Goal: Task Accomplishment & Management: Use online tool/utility

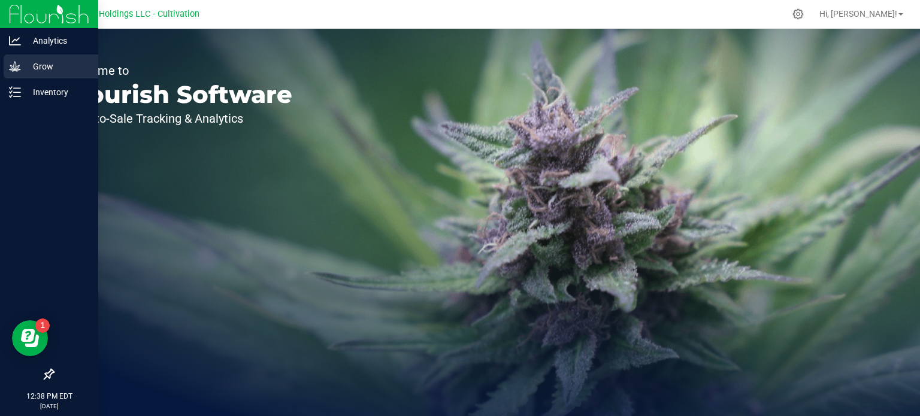
click at [22, 77] on div "Grow" at bounding box center [51, 67] width 95 height 24
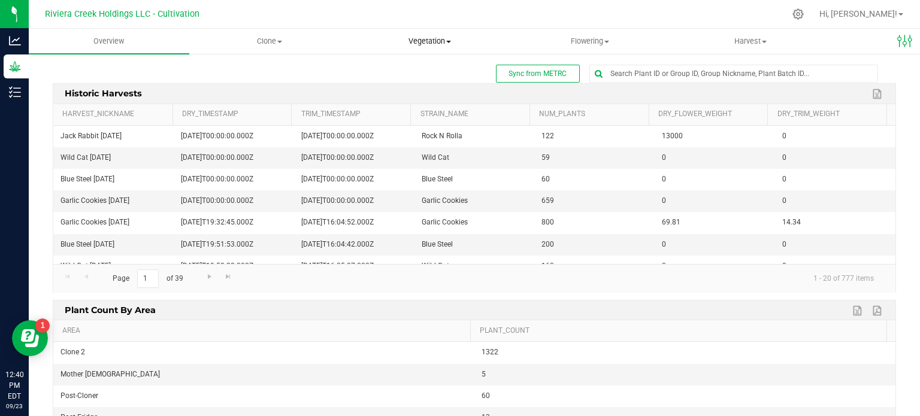
click at [422, 50] on uib-tab-heading "Vegetation Veg groups Veg plants Mother groups Mother plants Apply to plants Cr…" at bounding box center [429, 41] width 159 height 24
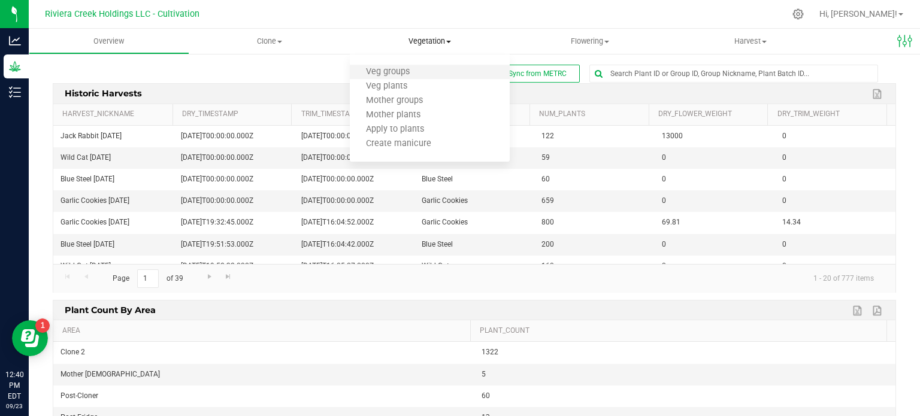
click at [431, 71] on li "Veg groups" at bounding box center [430, 72] width 161 height 14
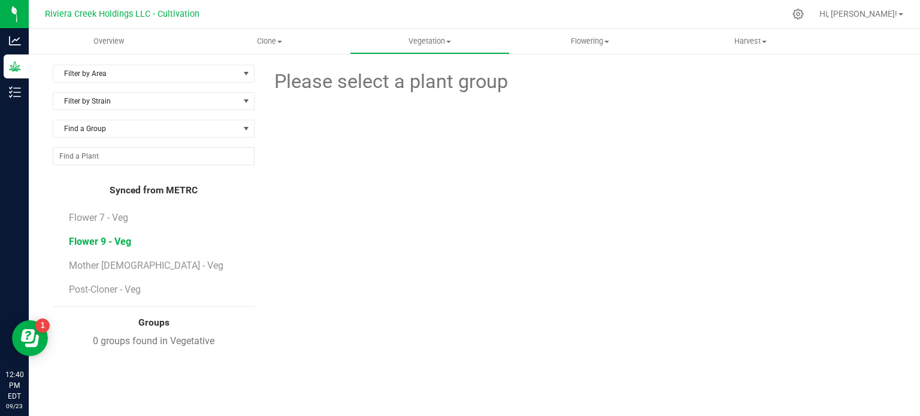
click at [127, 243] on span "Flower 9 - Veg" at bounding box center [100, 241] width 62 height 11
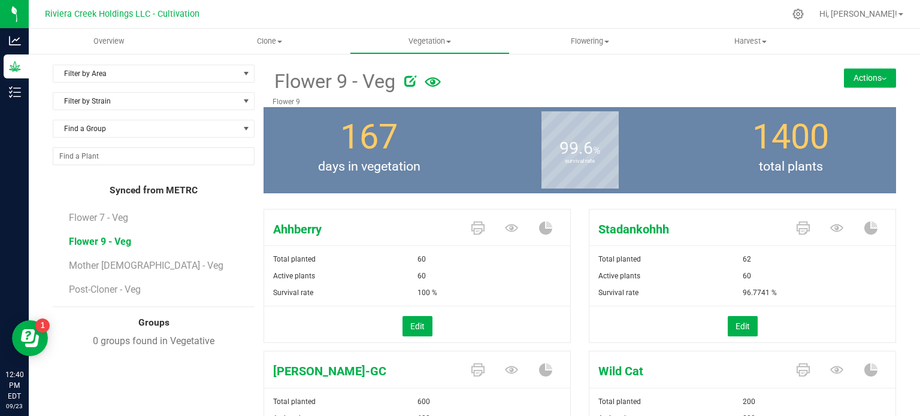
click at [863, 83] on button "Actions" at bounding box center [870, 77] width 52 height 19
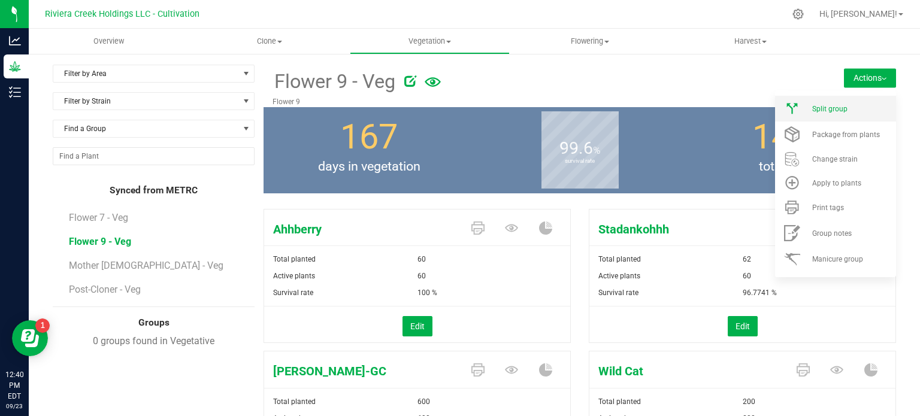
click at [812, 113] on li "Split group" at bounding box center [835, 109] width 121 height 26
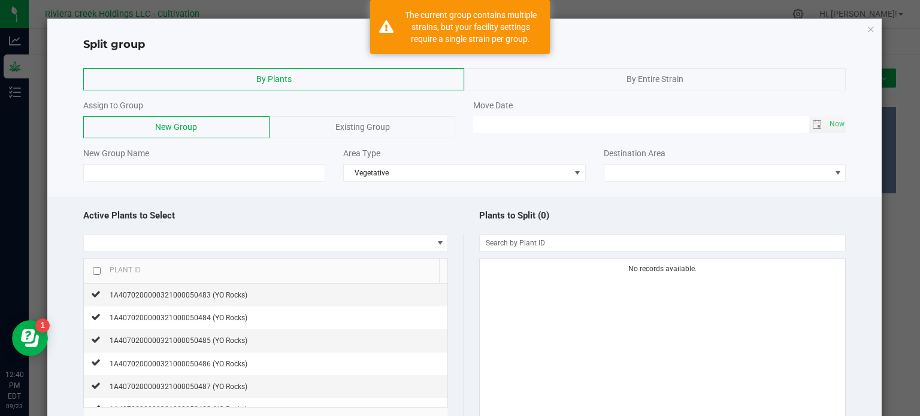
click at [367, 123] on span "Existing Group" at bounding box center [362, 127] width 55 height 10
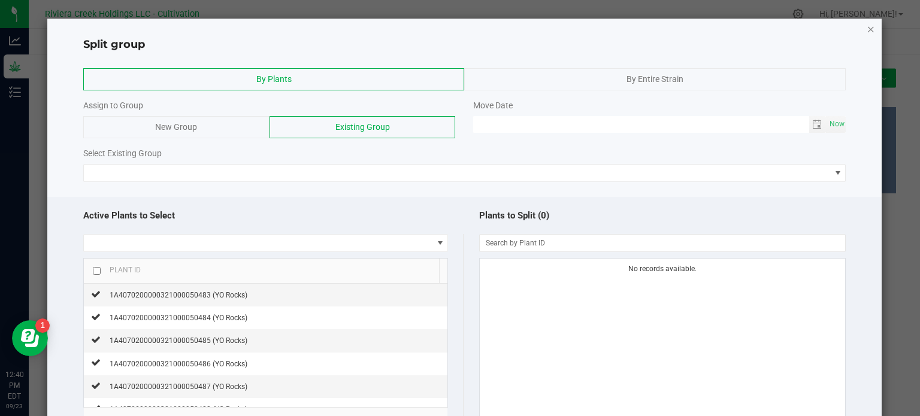
click at [867, 25] on icon "button" at bounding box center [871, 29] width 8 height 14
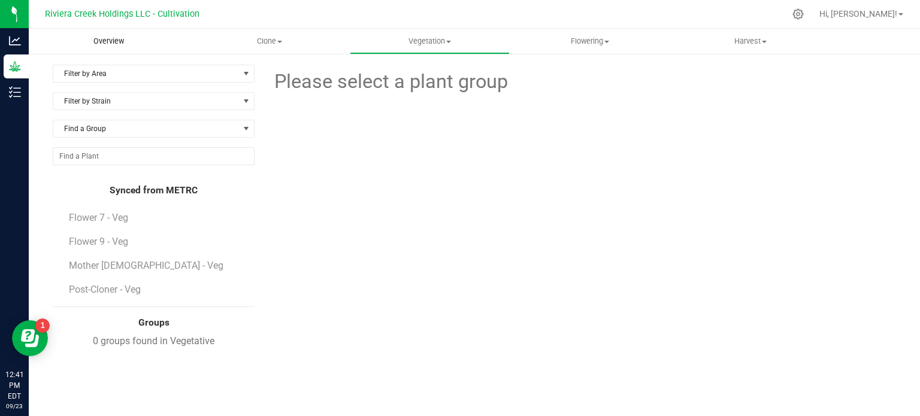
click at [122, 43] on span "Overview" at bounding box center [108, 41] width 63 height 11
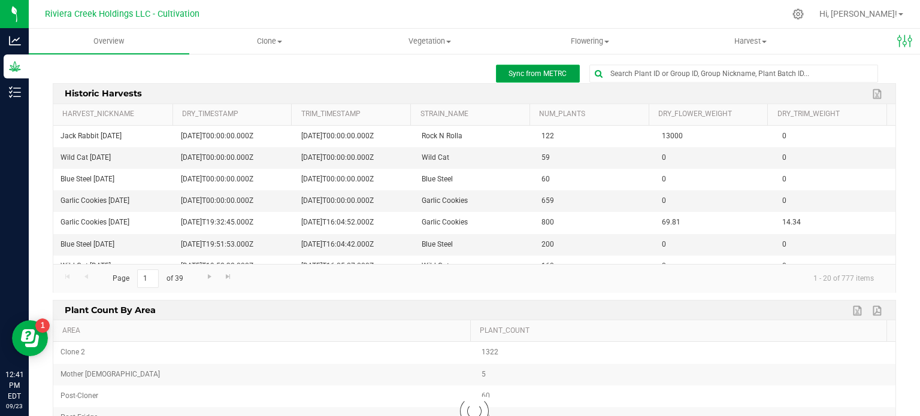
click at [549, 80] on button "Sync from METRC" at bounding box center [538, 74] width 84 height 18
click at [528, 92] on div "Historic Harvests Export to Excel" at bounding box center [474, 94] width 860 height 20
click at [524, 80] on button "Sync from METRC" at bounding box center [538, 74] width 84 height 18
click at [519, 74] on span "Sync from METRC" at bounding box center [538, 73] width 58 height 8
drag, startPoint x: 554, startPoint y: 74, endPoint x: 567, endPoint y: 66, distance: 15.3
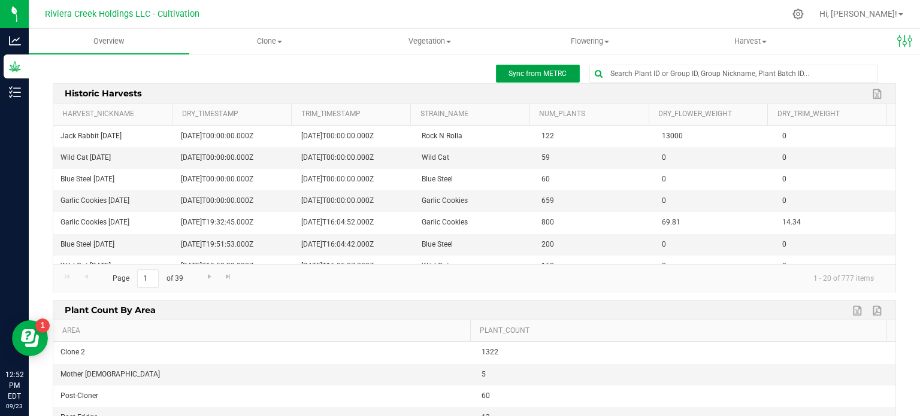
click at [567, 66] on button "Sync from METRC" at bounding box center [538, 74] width 84 height 18
click at [524, 86] on div "Historic Harvests Export to Excel" at bounding box center [474, 94] width 860 height 20
click at [521, 78] on span "Sync from METRC" at bounding box center [538, 73] width 58 height 8
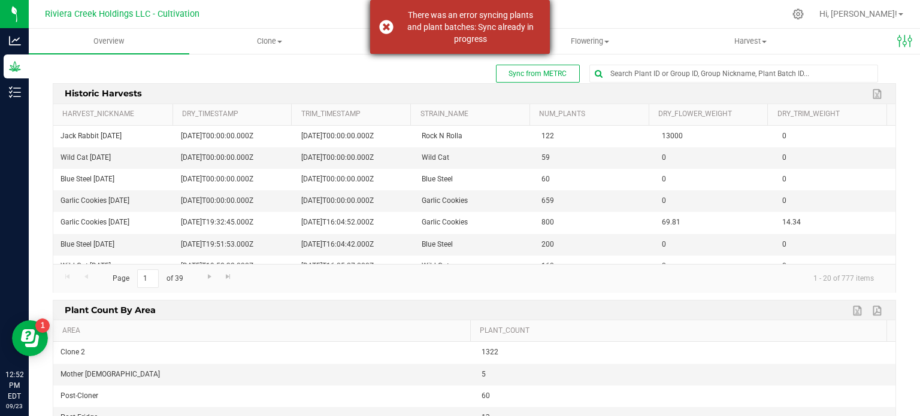
click at [453, 32] on div "There was an error syncing plants and plant batches: Sync already in progress" at bounding box center [470, 27] width 141 height 36
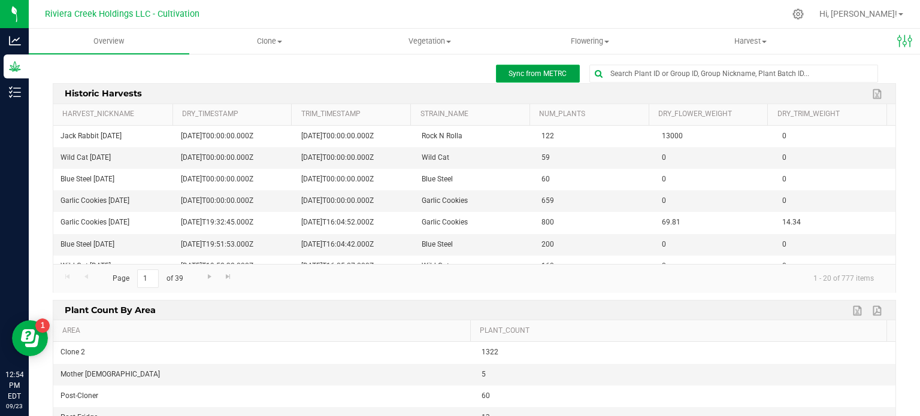
click at [537, 75] on span "Sync from METRC" at bounding box center [538, 73] width 58 height 8
click at [540, 81] on button "Sync from METRC" at bounding box center [538, 74] width 84 height 18
click at [509, 66] on button "Sync from METRC" at bounding box center [538, 74] width 84 height 18
click at [551, 81] on button "Sync from METRC" at bounding box center [538, 74] width 84 height 18
click at [545, 76] on span "Sync from METRC" at bounding box center [538, 73] width 58 height 8
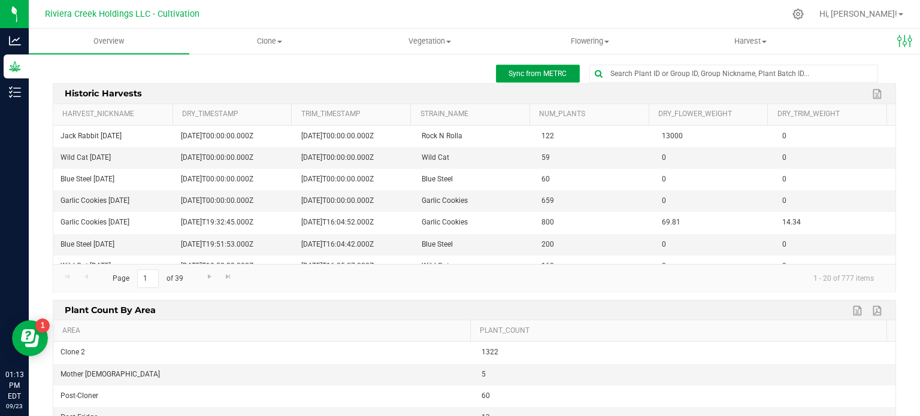
click at [546, 76] on span "Sync from METRC" at bounding box center [538, 73] width 58 height 8
click at [521, 69] on span "Sync from METRC" at bounding box center [538, 73] width 58 height 8
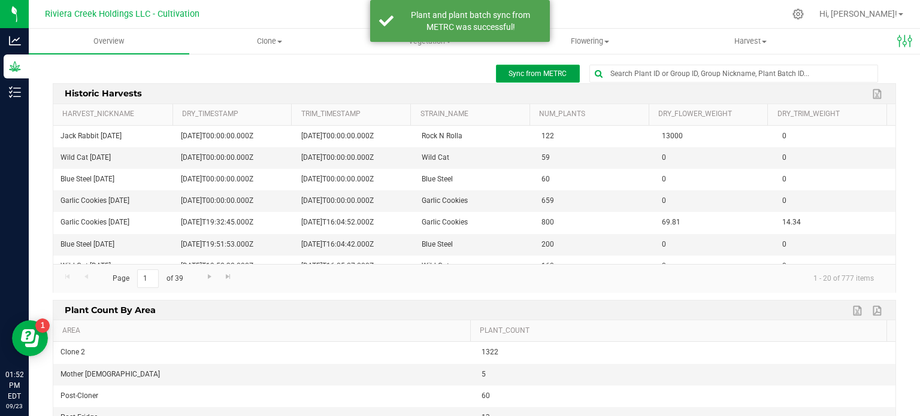
click at [521, 69] on span "Sync from METRC" at bounding box center [538, 73] width 58 height 8
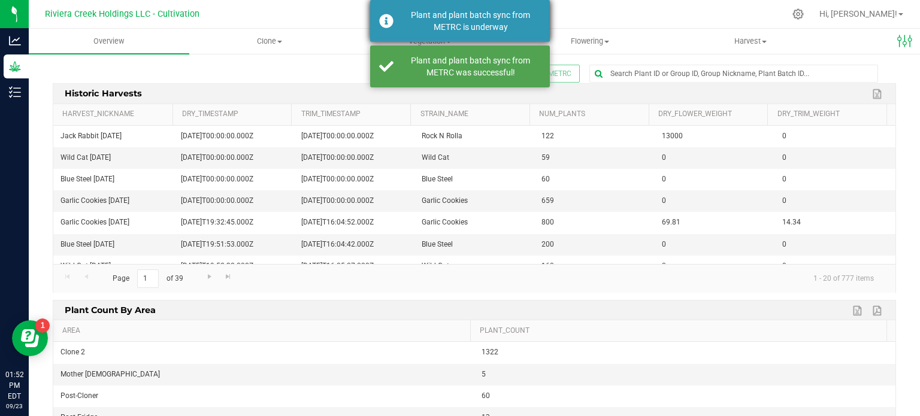
click at [508, 37] on div "Plant and plant batch sync from METRC is underway" at bounding box center [460, 21] width 180 height 42
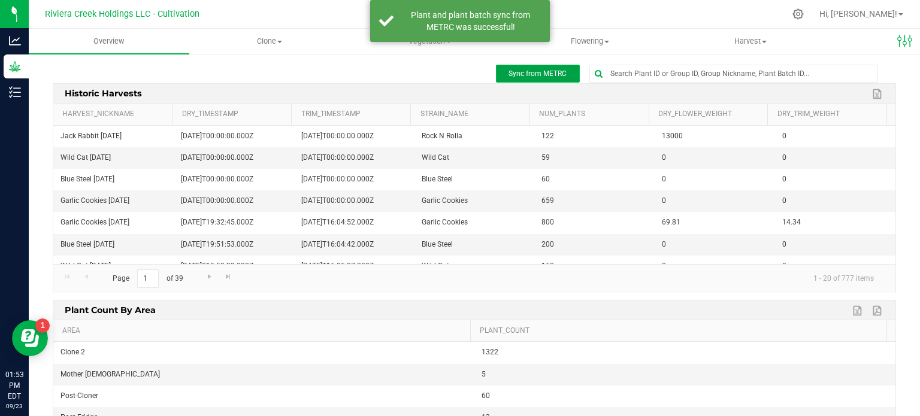
click at [530, 79] on button "Sync from METRC" at bounding box center [538, 74] width 84 height 18
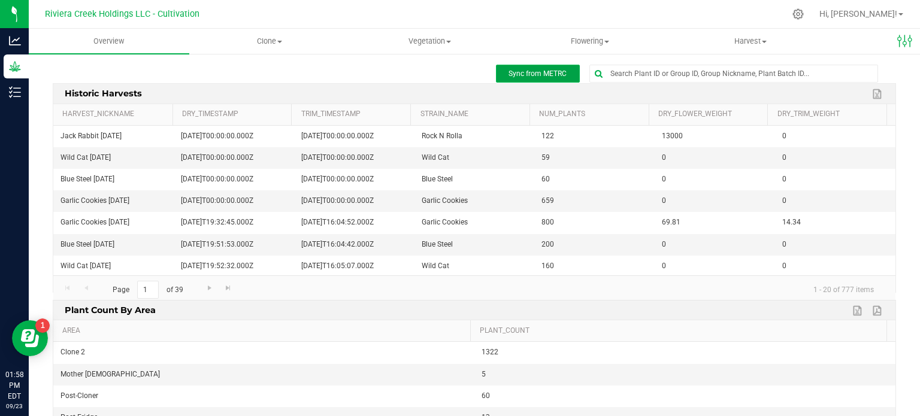
click at [529, 73] on span "Sync from METRC" at bounding box center [538, 73] width 58 height 8
